Goal: Information Seeking & Learning: Learn about a topic

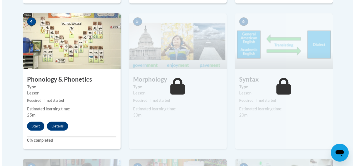
scroll to position [362, 0]
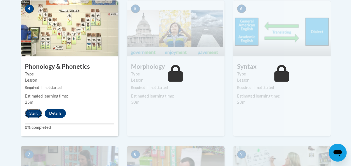
click at [37, 113] on button "Start" at bounding box center [33, 112] width 17 height 9
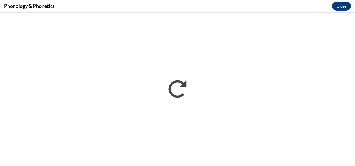
scroll to position [0, 0]
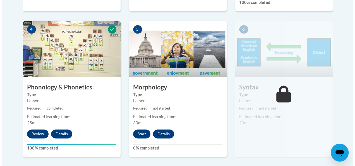
scroll to position [350, 0]
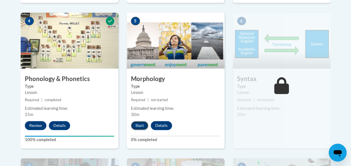
click at [141, 123] on button "Start" at bounding box center [139, 125] width 17 height 9
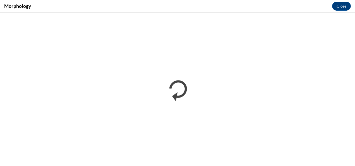
scroll to position [0, 0]
